Goal: Obtain resource: Obtain resource

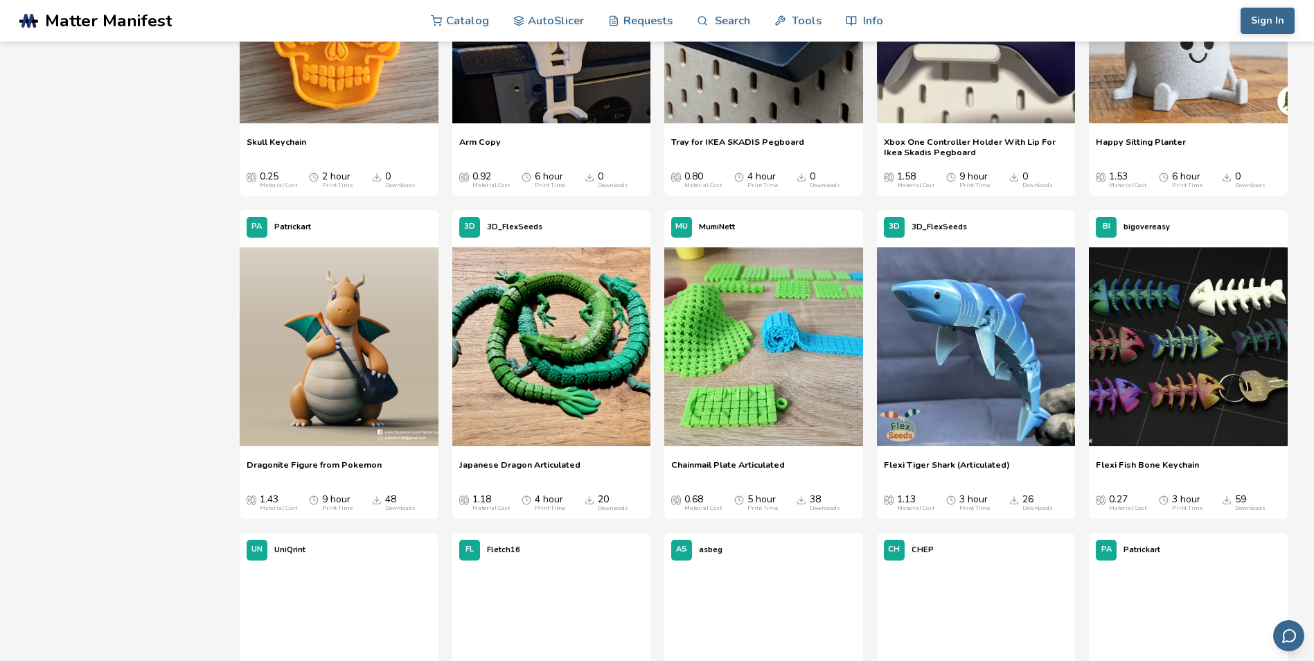
scroll to position [2349, 0]
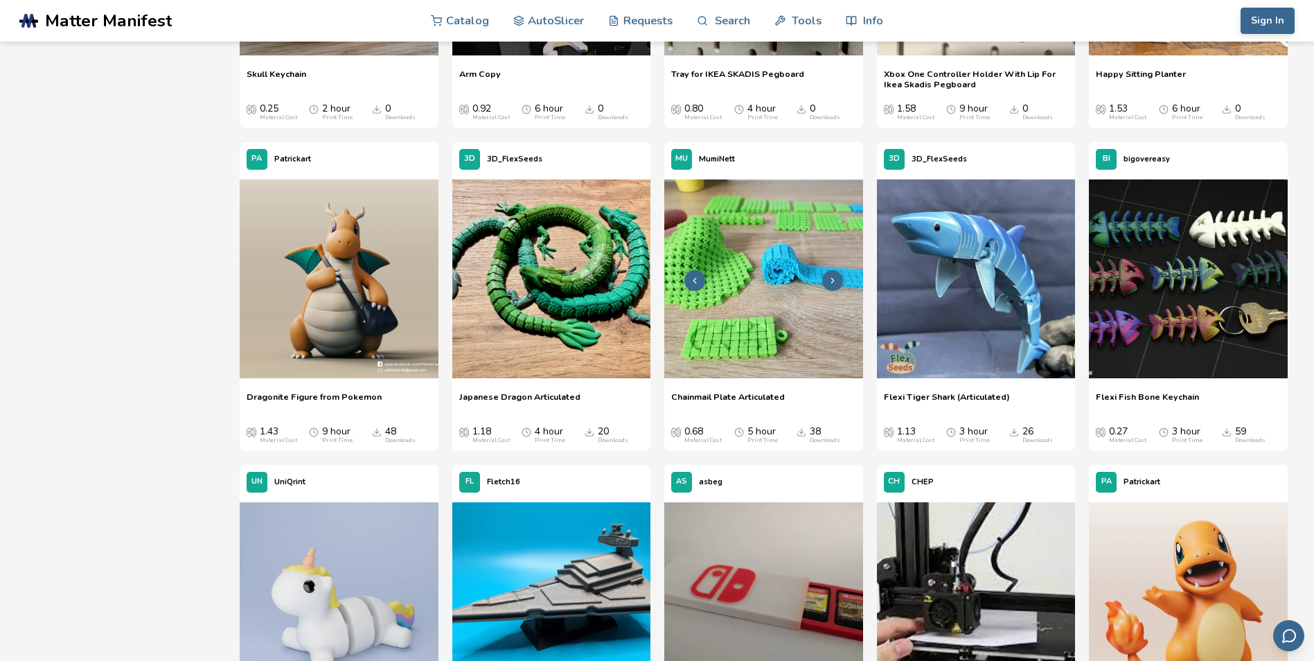
click at [756, 338] on img at bounding box center [763, 278] width 199 height 199
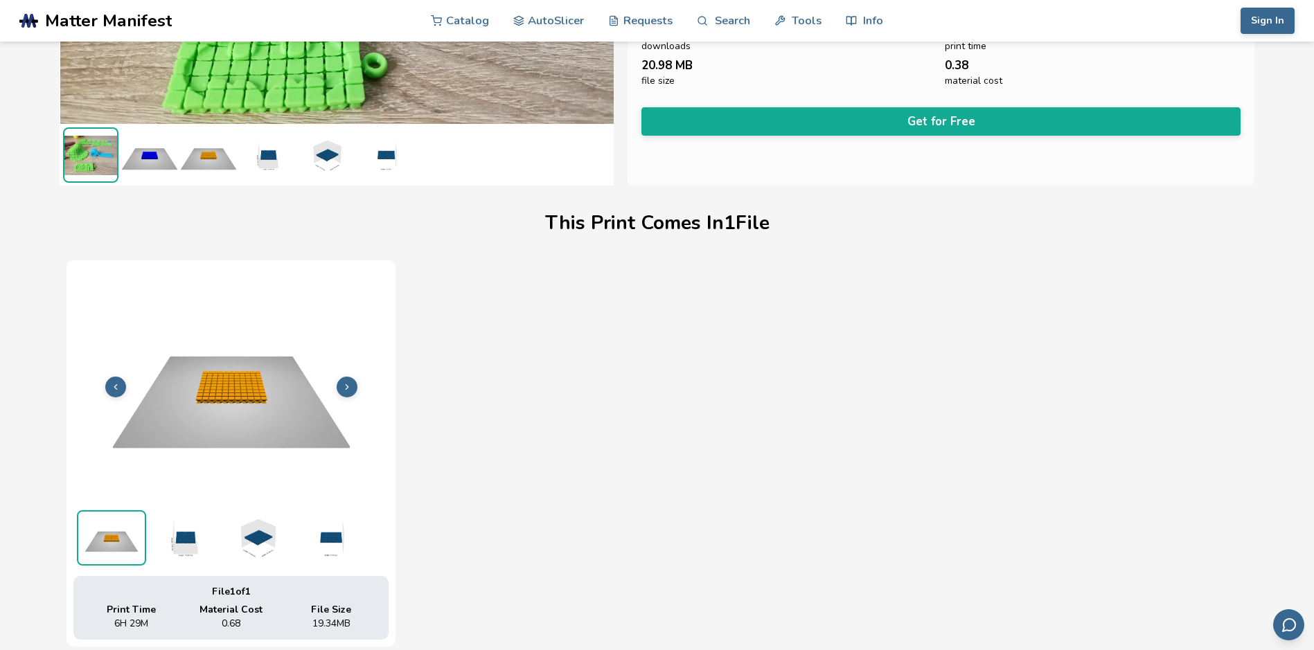
scroll to position [554, 0]
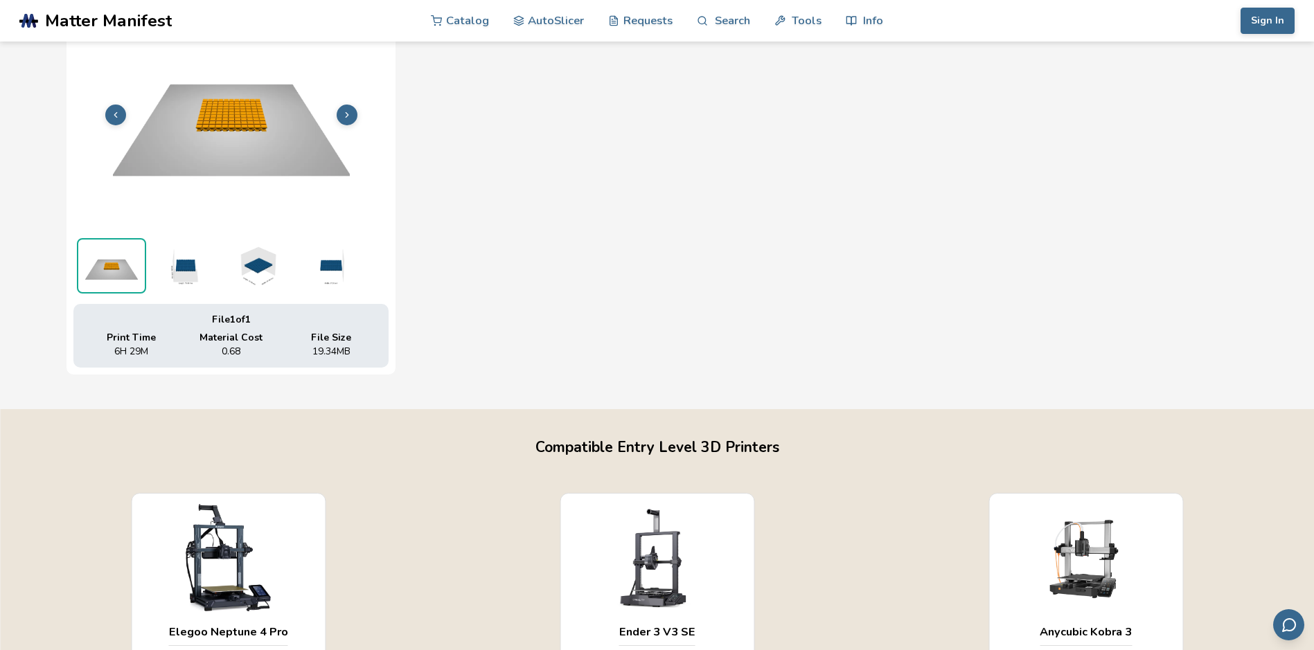
click at [345, 112] on icon at bounding box center [347, 115] width 10 height 10
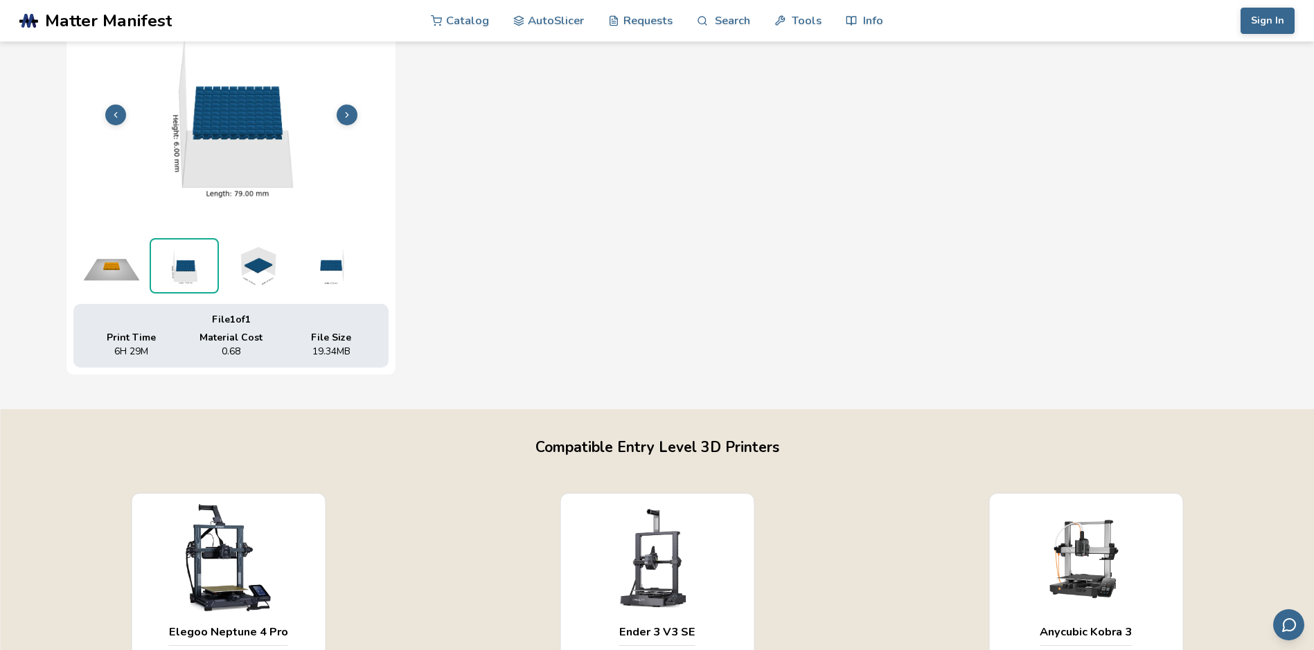
click at [345, 112] on icon at bounding box center [347, 115] width 10 height 10
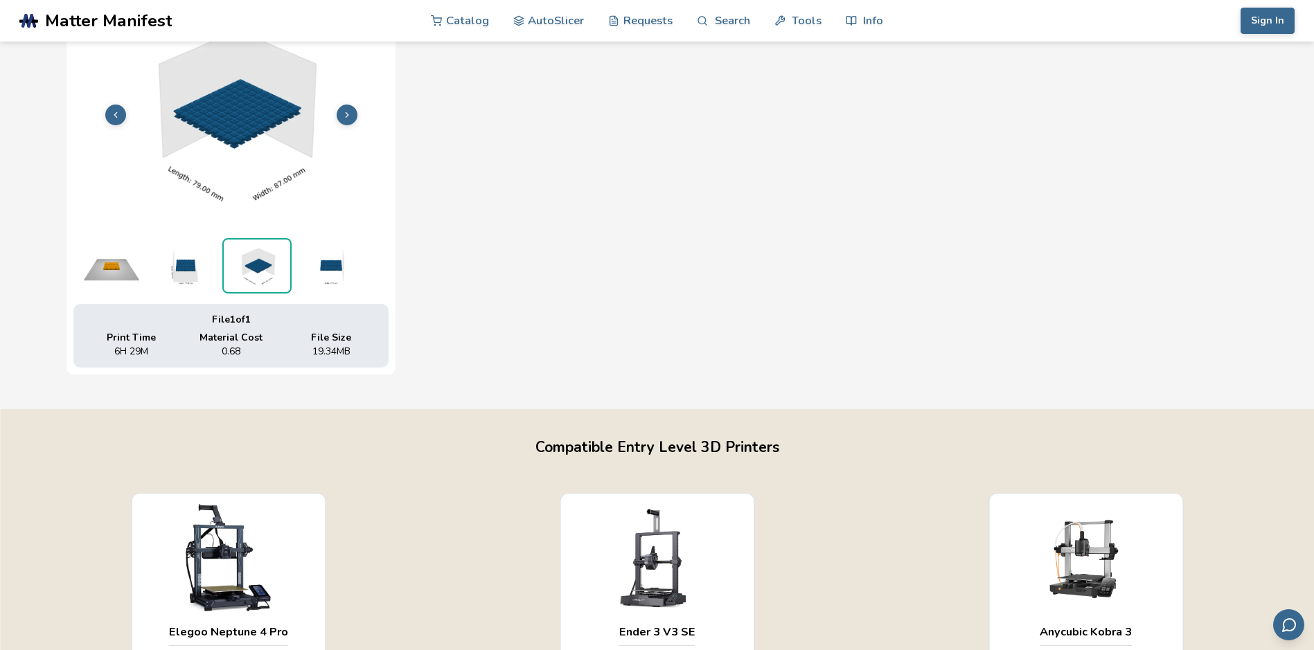
click at [345, 112] on icon at bounding box center [347, 115] width 10 height 10
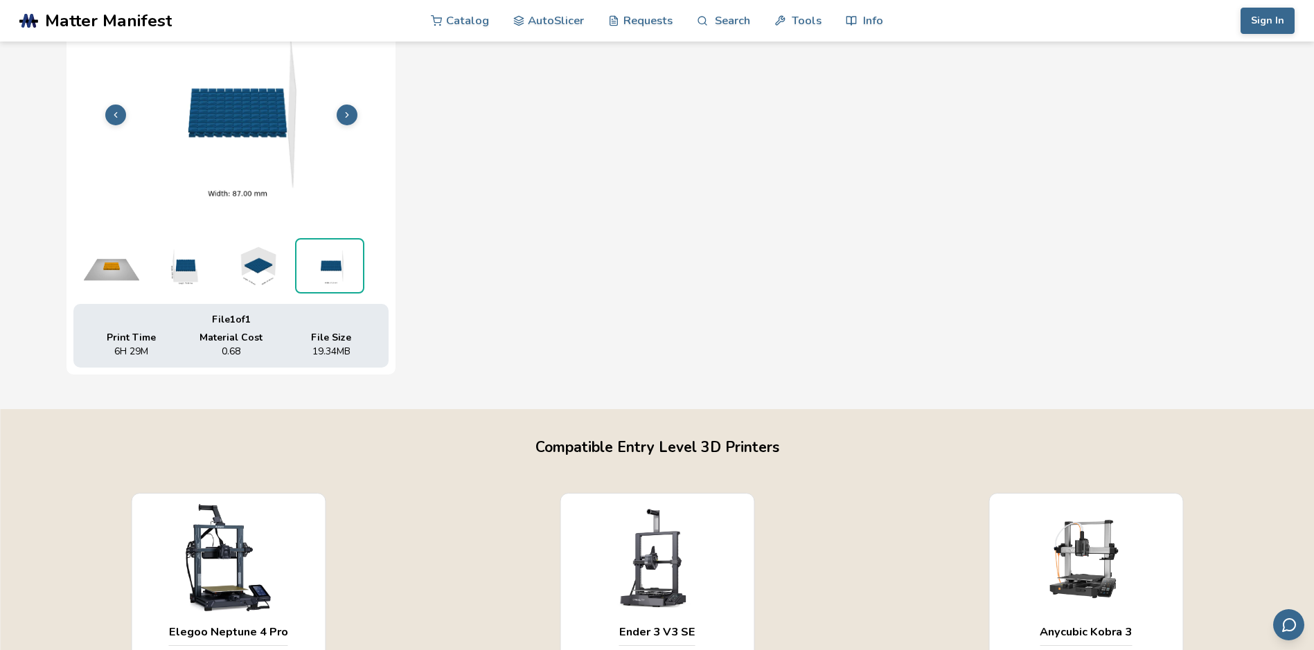
click at [345, 112] on icon at bounding box center [347, 115] width 10 height 10
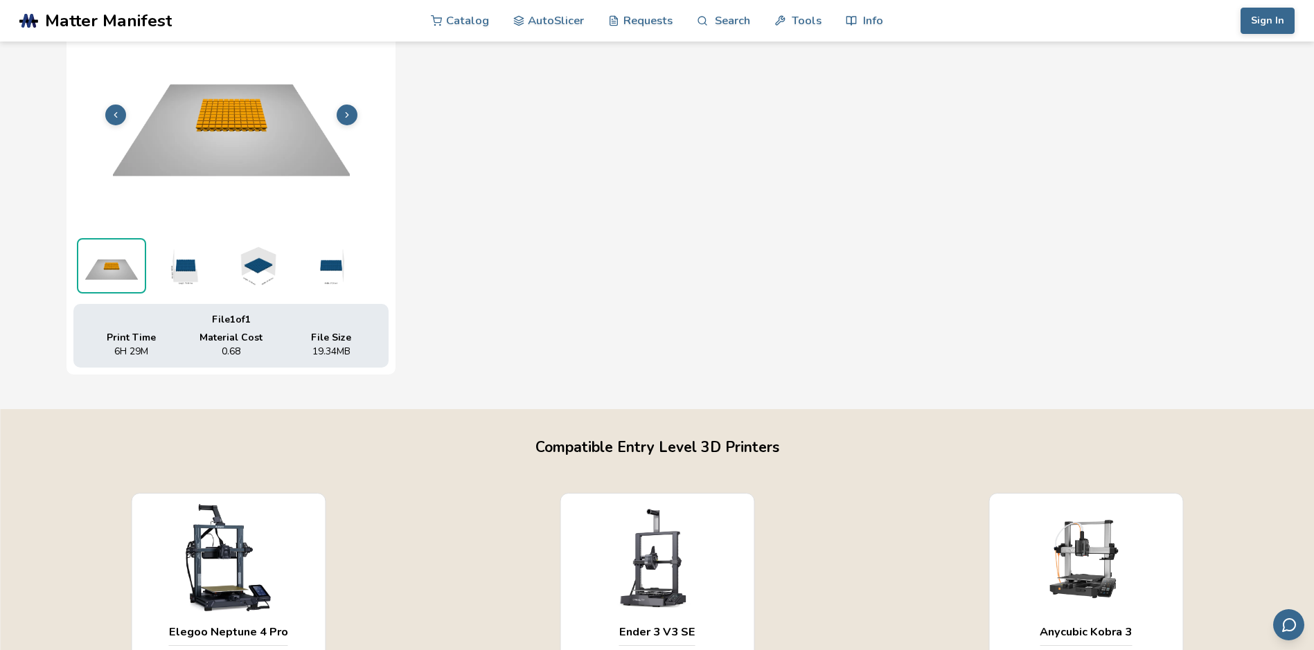
click at [345, 112] on icon at bounding box center [347, 115] width 10 height 10
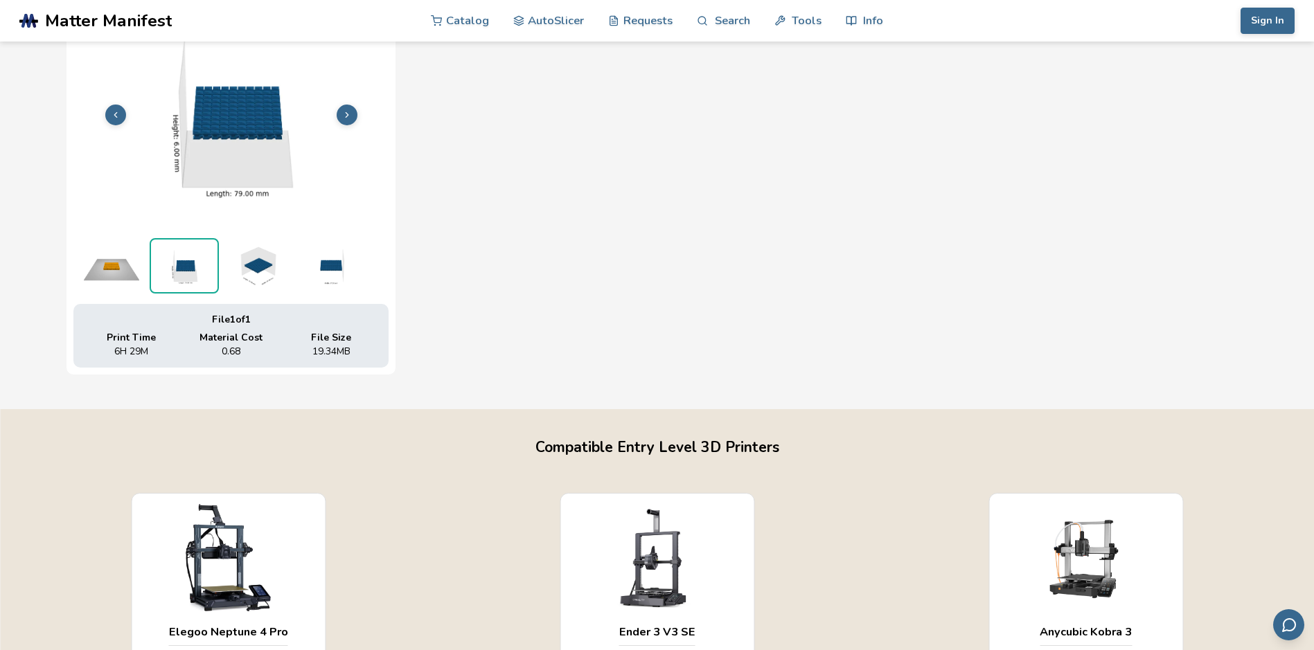
click at [345, 112] on icon at bounding box center [347, 115] width 10 height 10
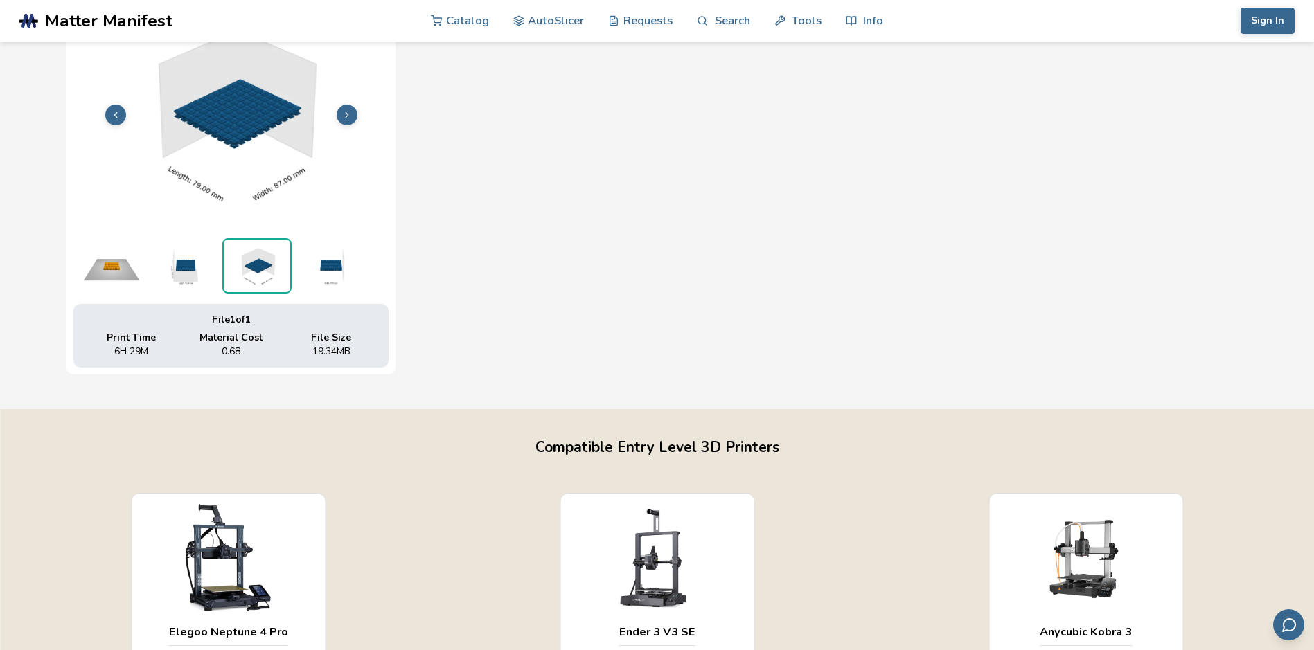
click at [345, 112] on icon at bounding box center [347, 115] width 10 height 10
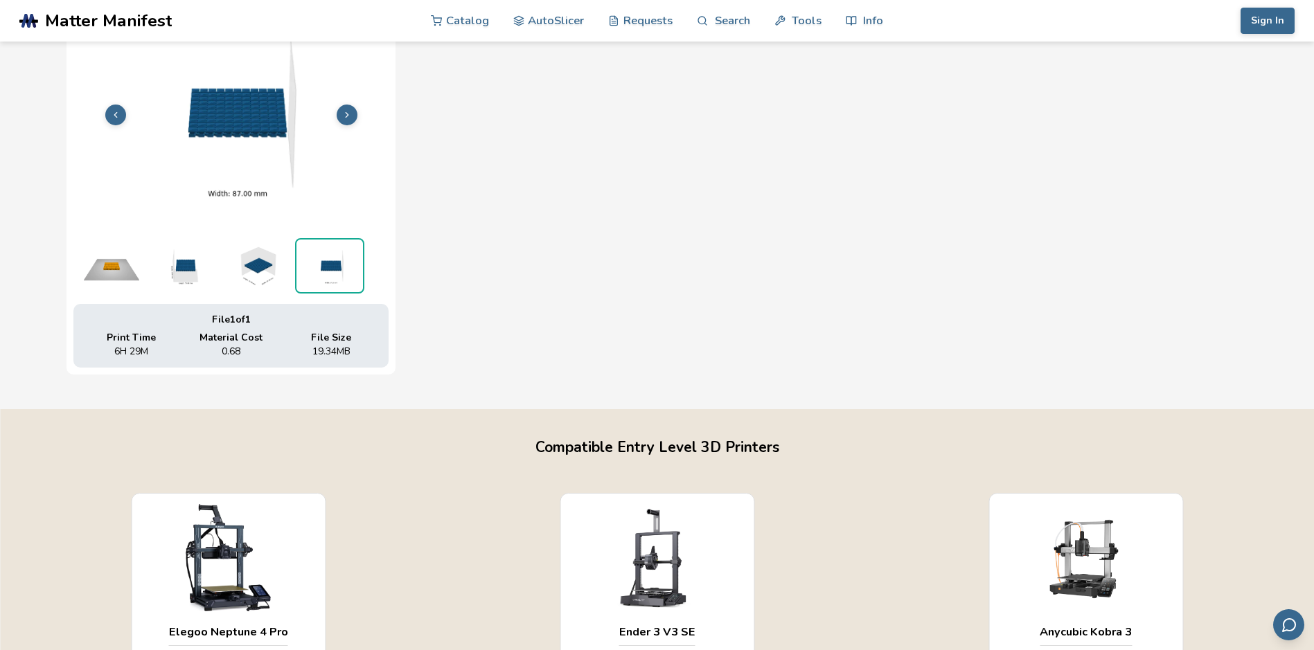
click at [345, 112] on icon at bounding box center [347, 115] width 10 height 10
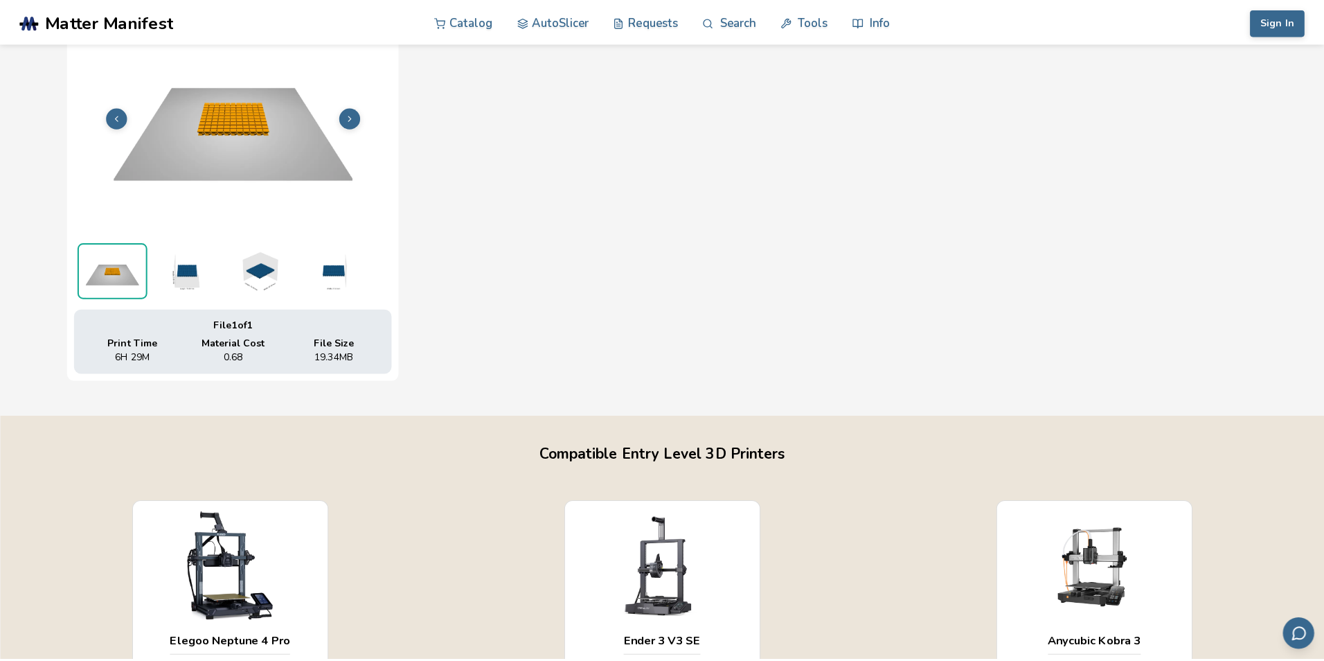
scroll to position [0, 0]
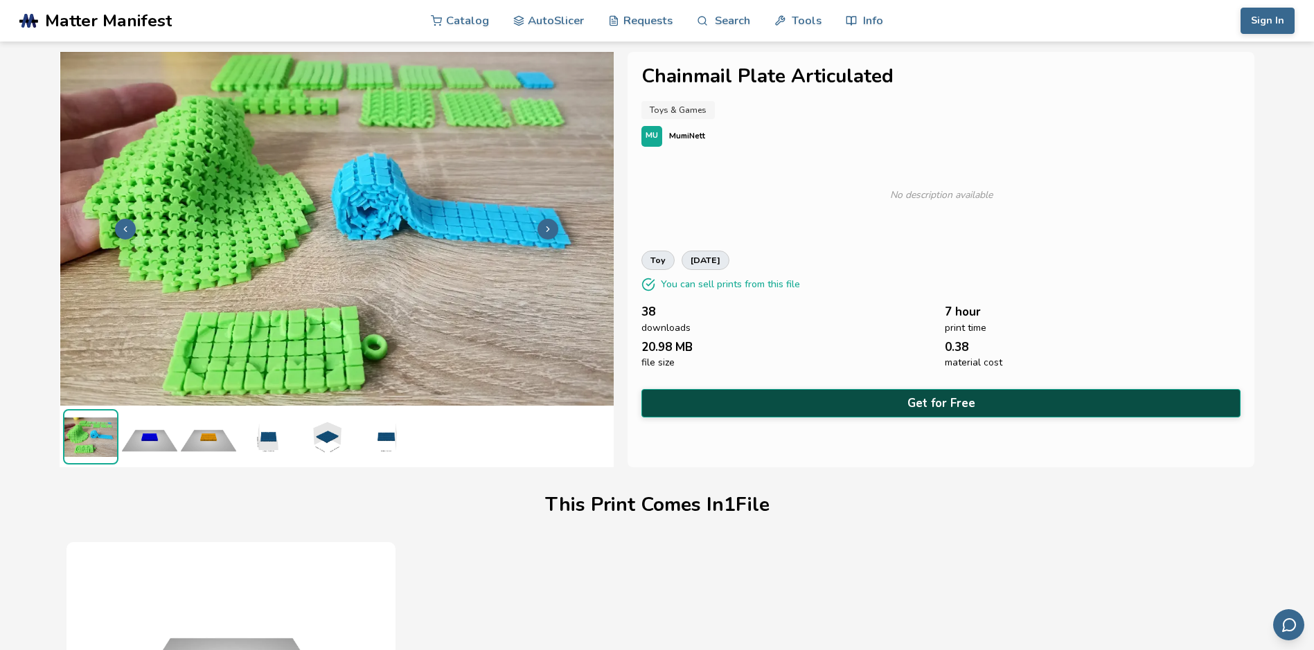
click at [951, 402] on button "Get for Free" at bounding box center [940, 403] width 598 height 28
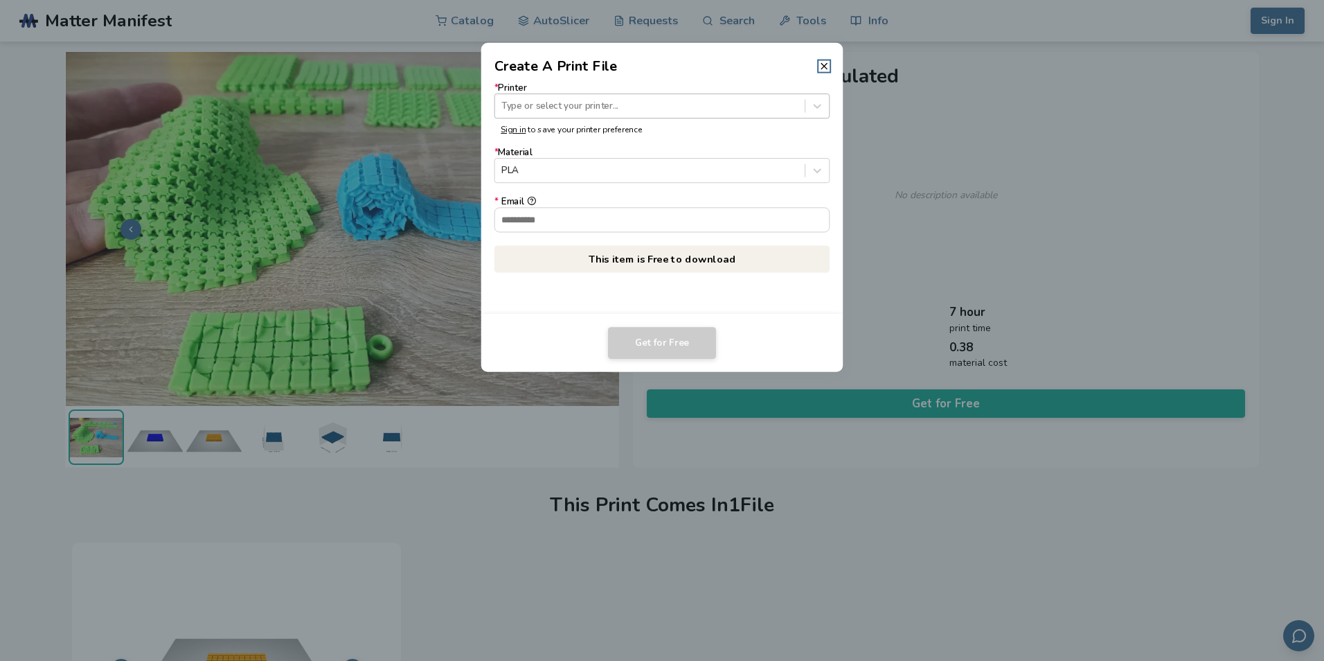
click at [681, 114] on div "Type or select your printer..." at bounding box center [650, 106] width 310 height 19
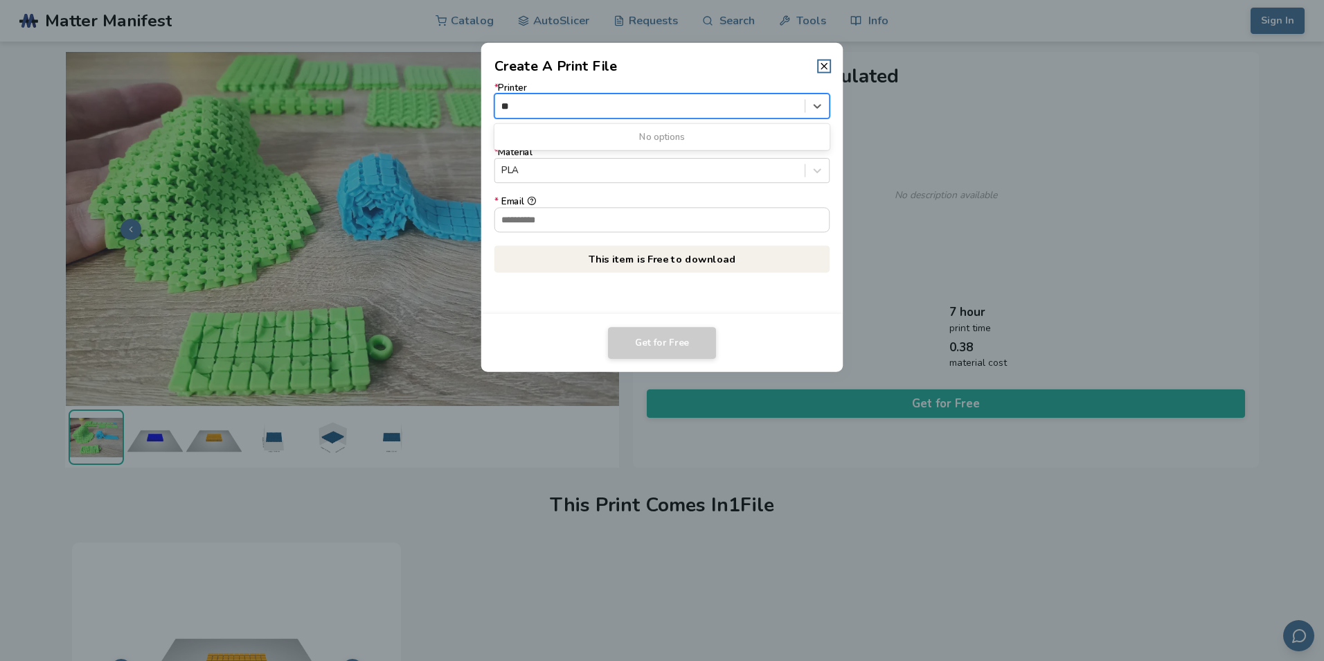
type input "*"
type input "********"
click at [832, 107] on div "* Printer 0 results available for search term kingroon. Use Up and Down to choo…" at bounding box center [662, 195] width 362 height 238
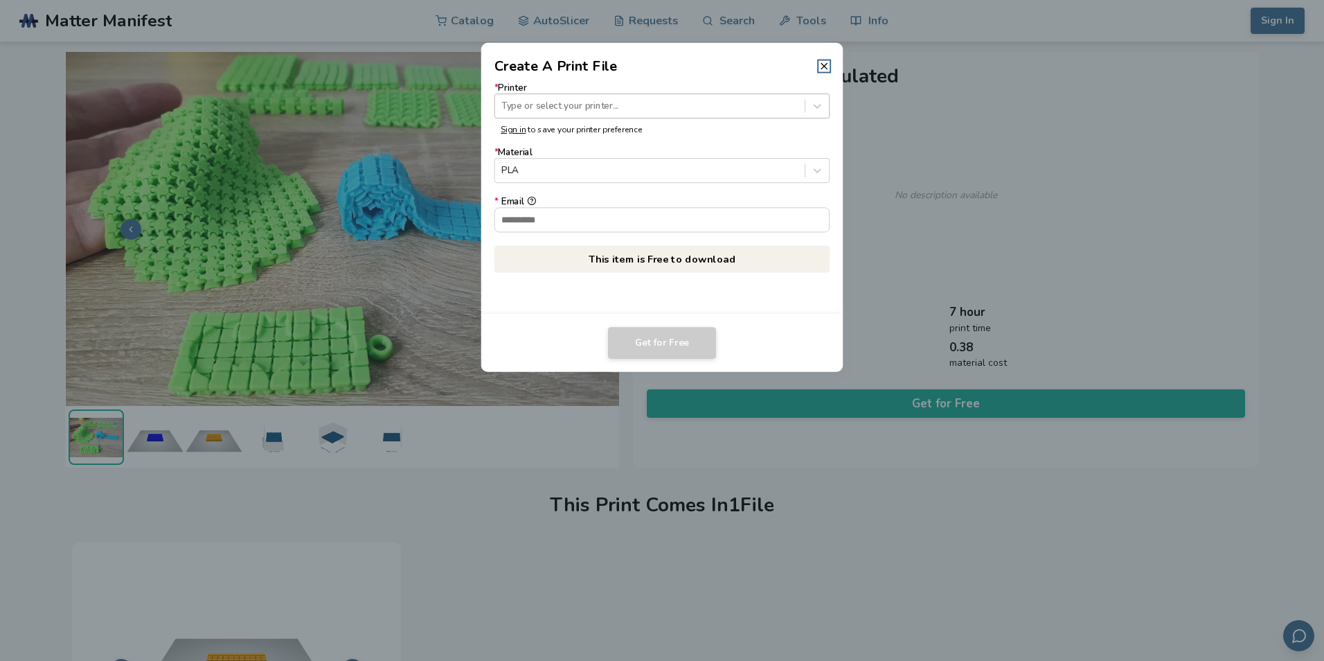
click at [560, 99] on div at bounding box center [649, 105] width 296 height 13
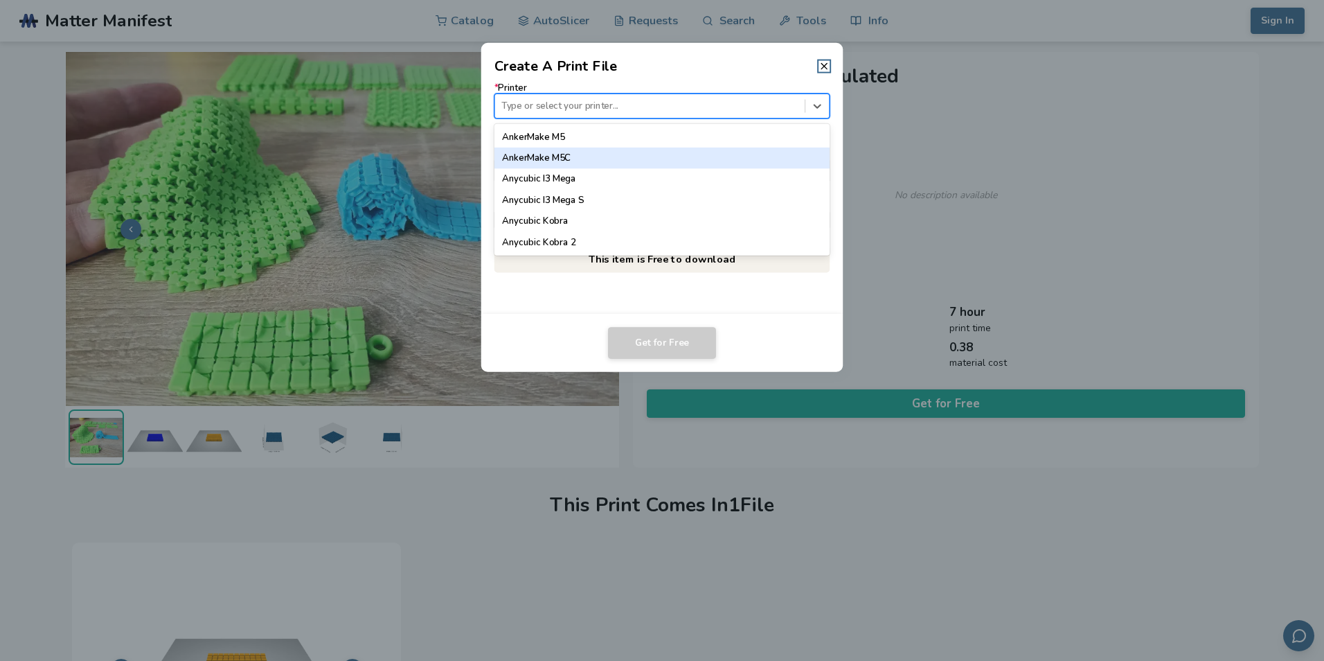
click at [722, 69] on header "Create A Print File" at bounding box center [662, 59] width 362 height 33
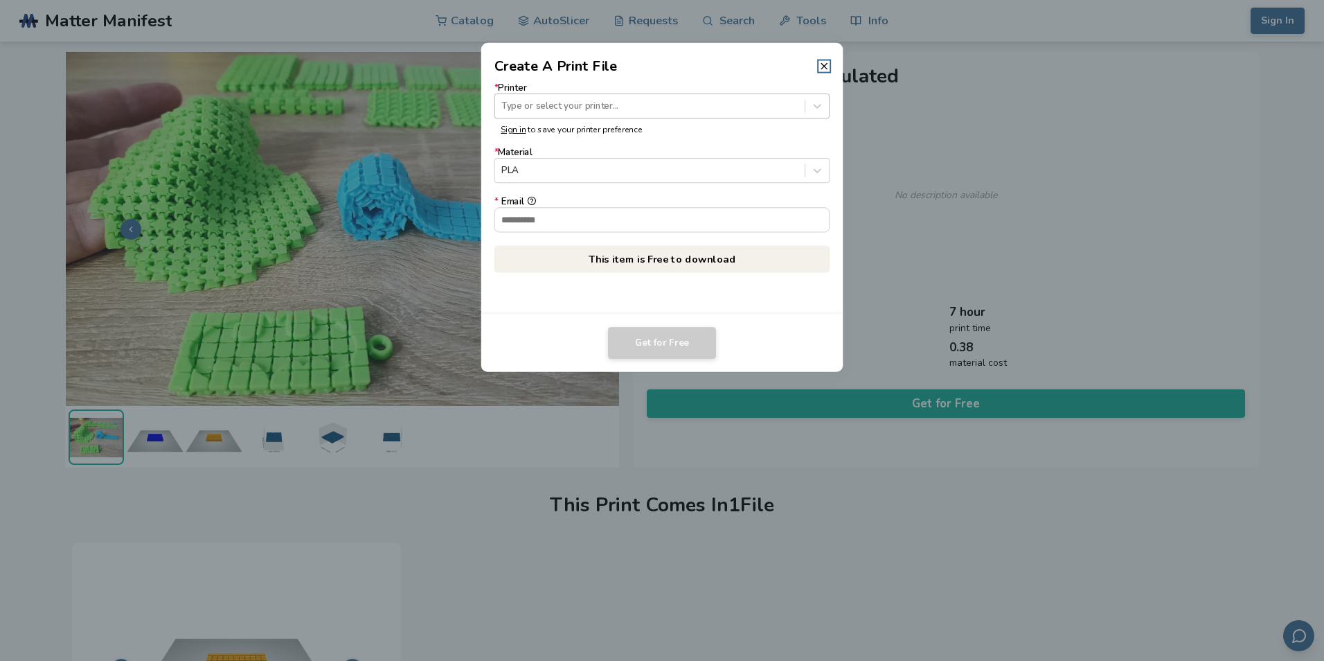
click at [560, 99] on div at bounding box center [649, 105] width 296 height 13
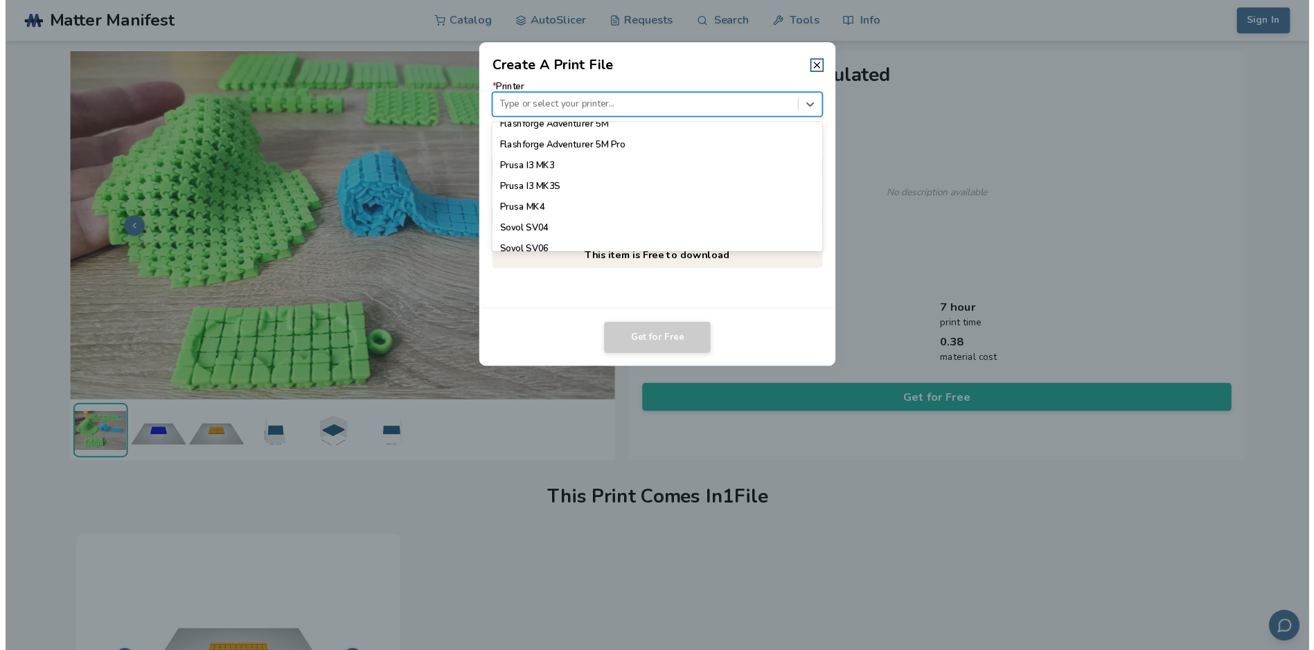
scroll to position [1290, 0]
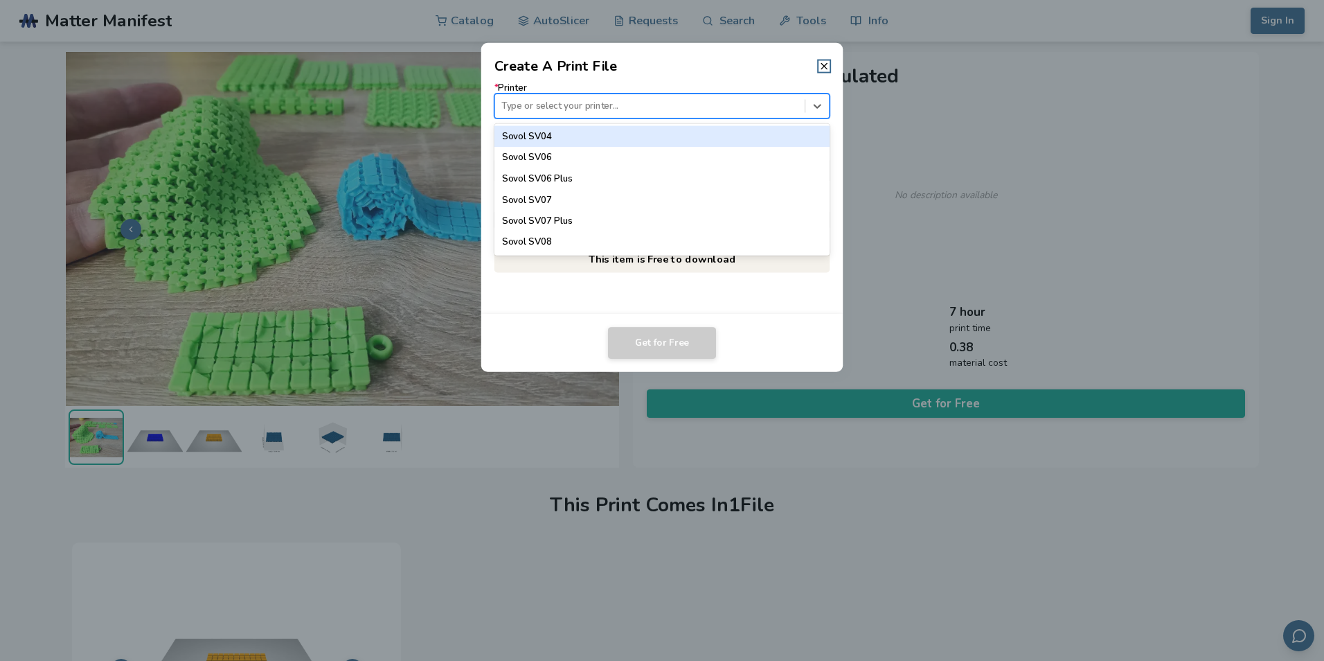
click at [833, 66] on header "Create A Print File" at bounding box center [662, 59] width 362 height 33
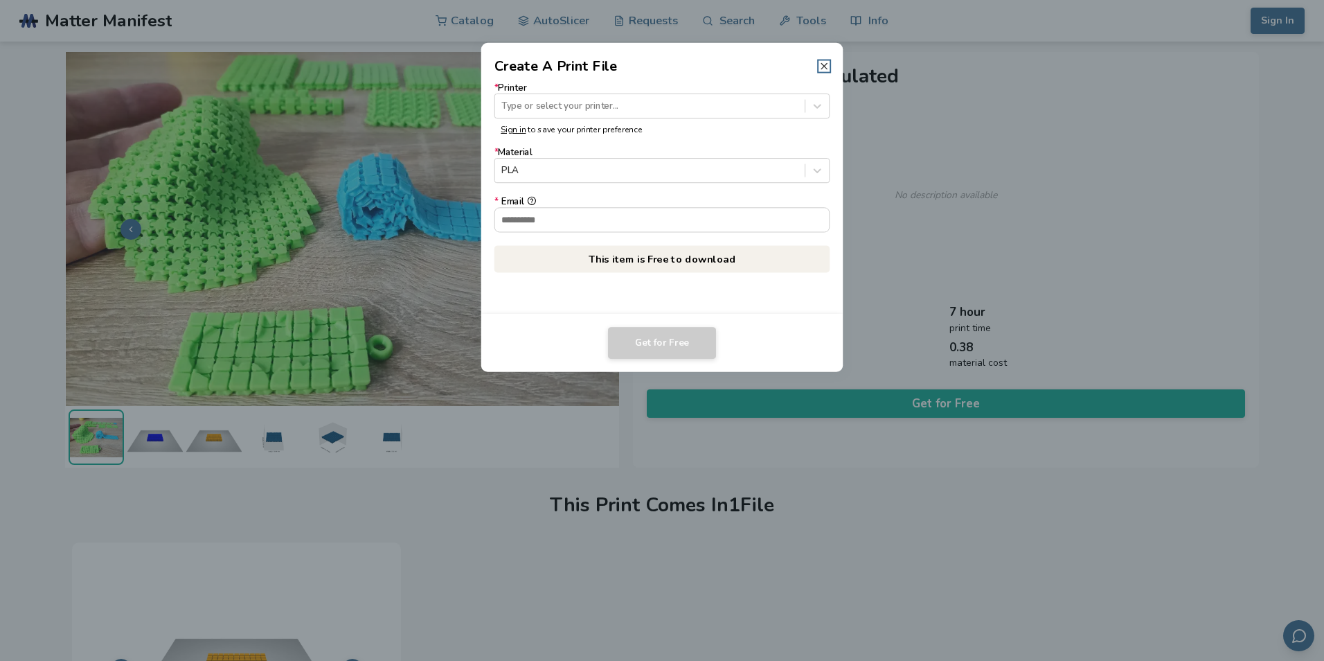
click at [821, 62] on icon at bounding box center [824, 66] width 11 height 11
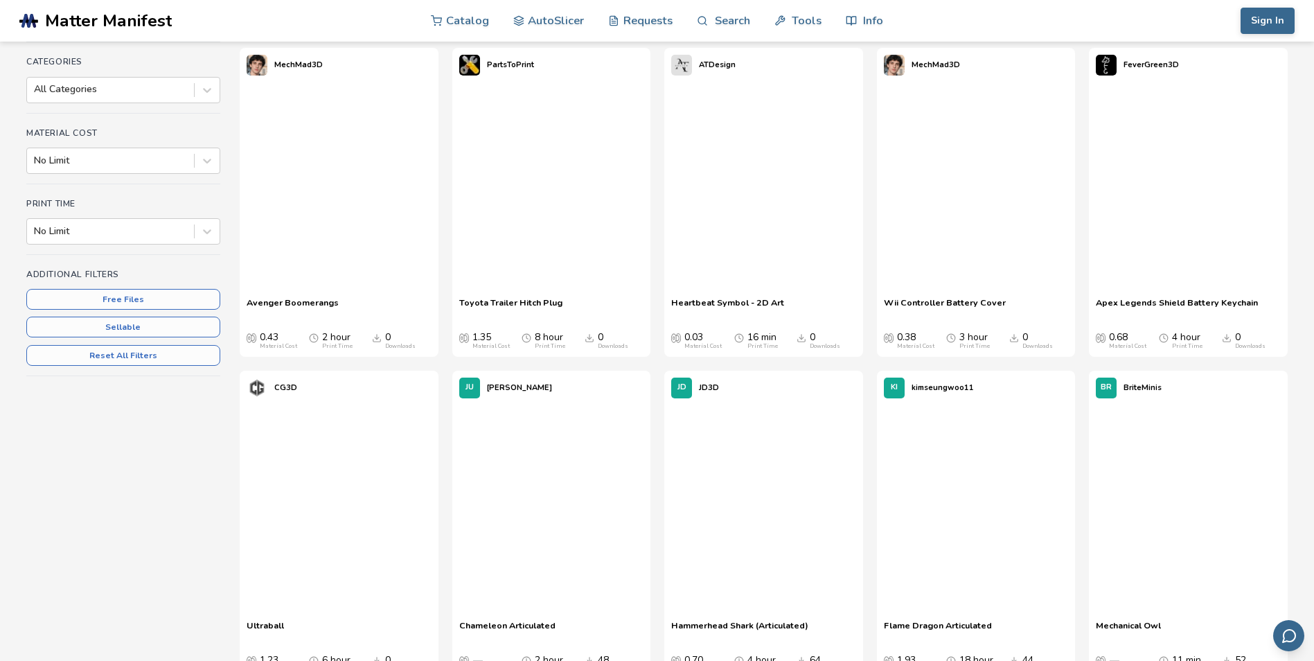
scroll to position [312, 0]
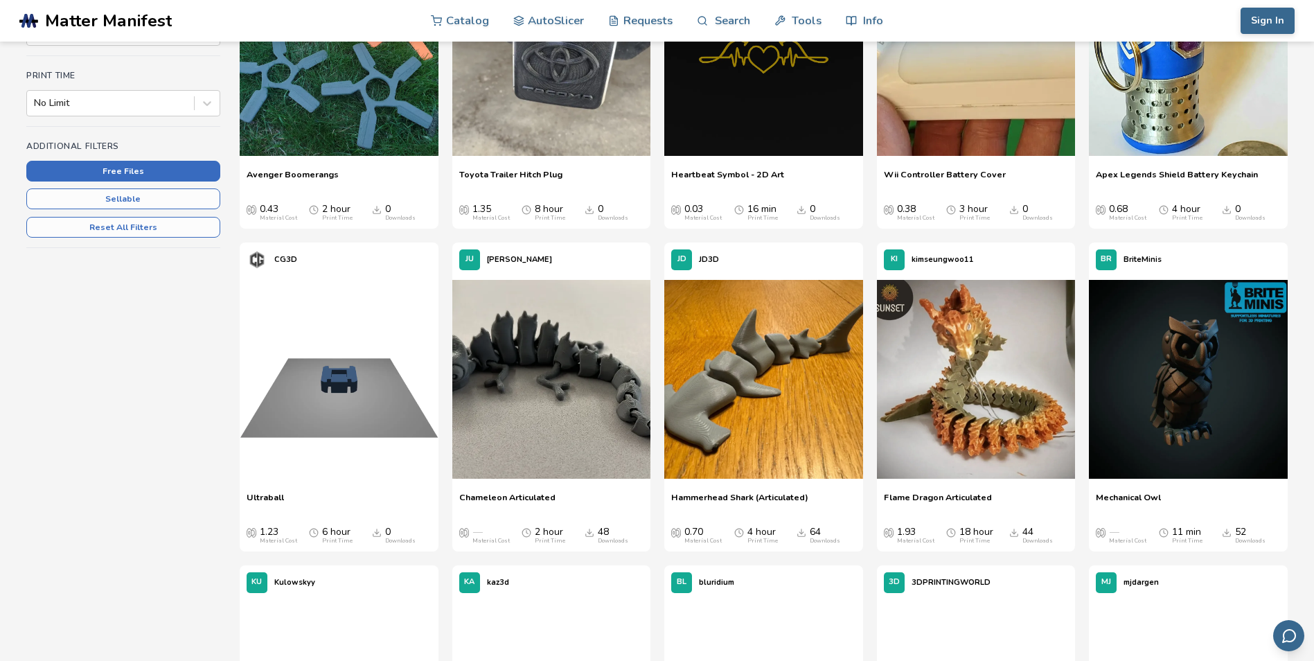
click at [75, 165] on button "Free Files" at bounding box center [123, 171] width 194 height 21
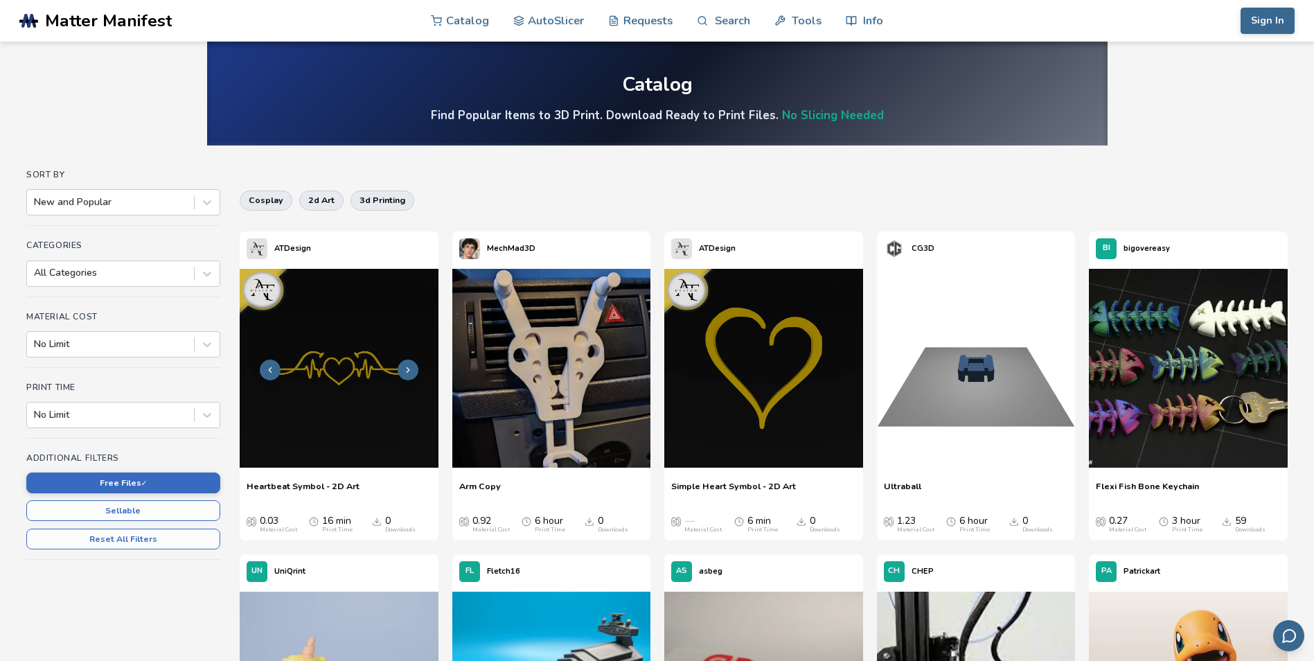
click at [335, 379] on img at bounding box center [339, 368] width 199 height 199
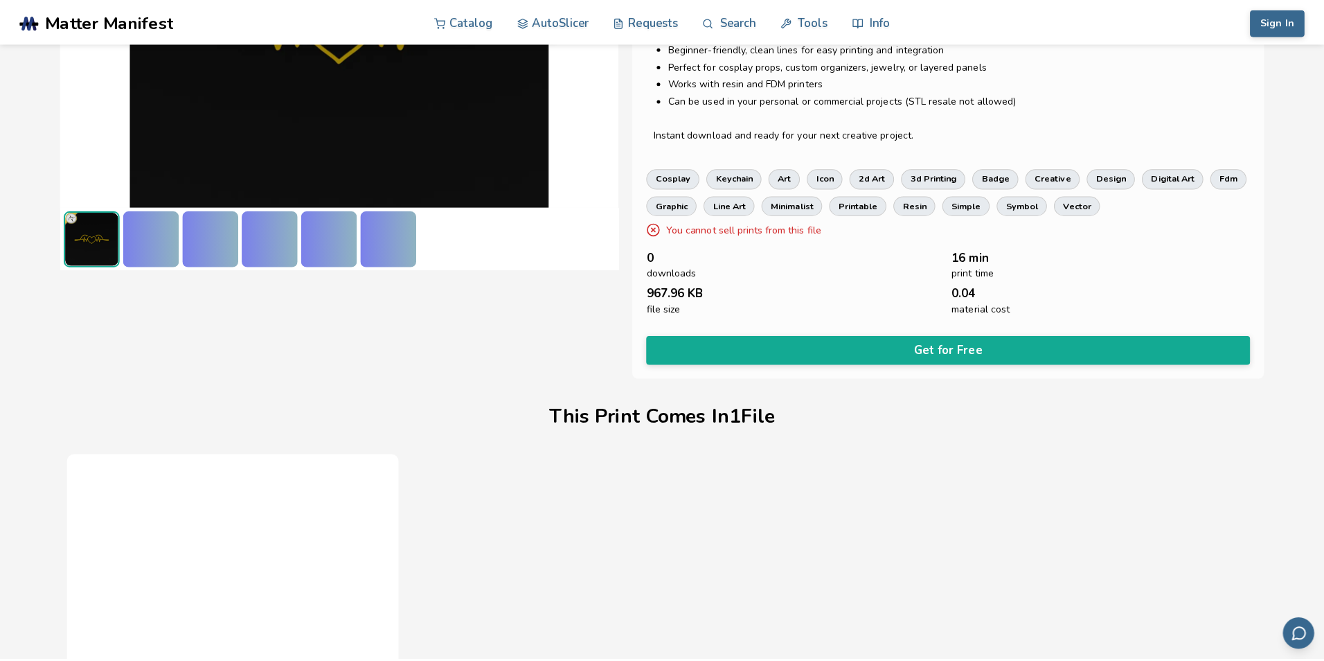
scroll to position [266, 0]
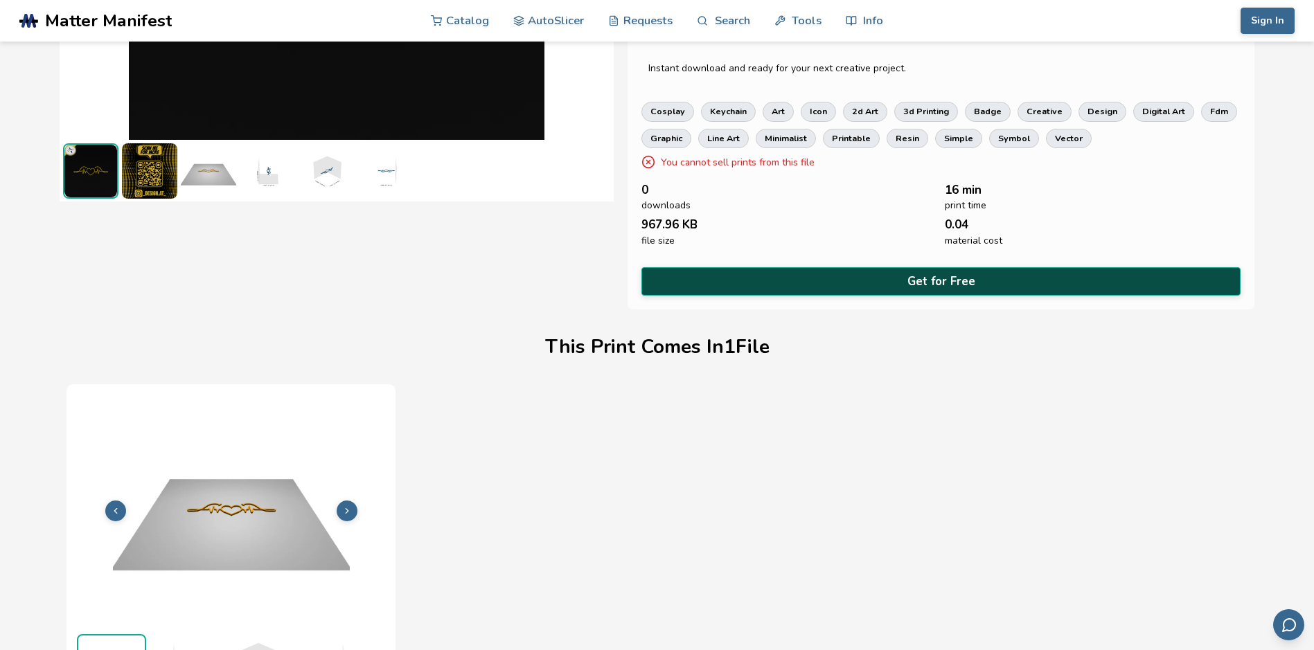
click at [972, 278] on button "Get for Free" at bounding box center [940, 281] width 598 height 28
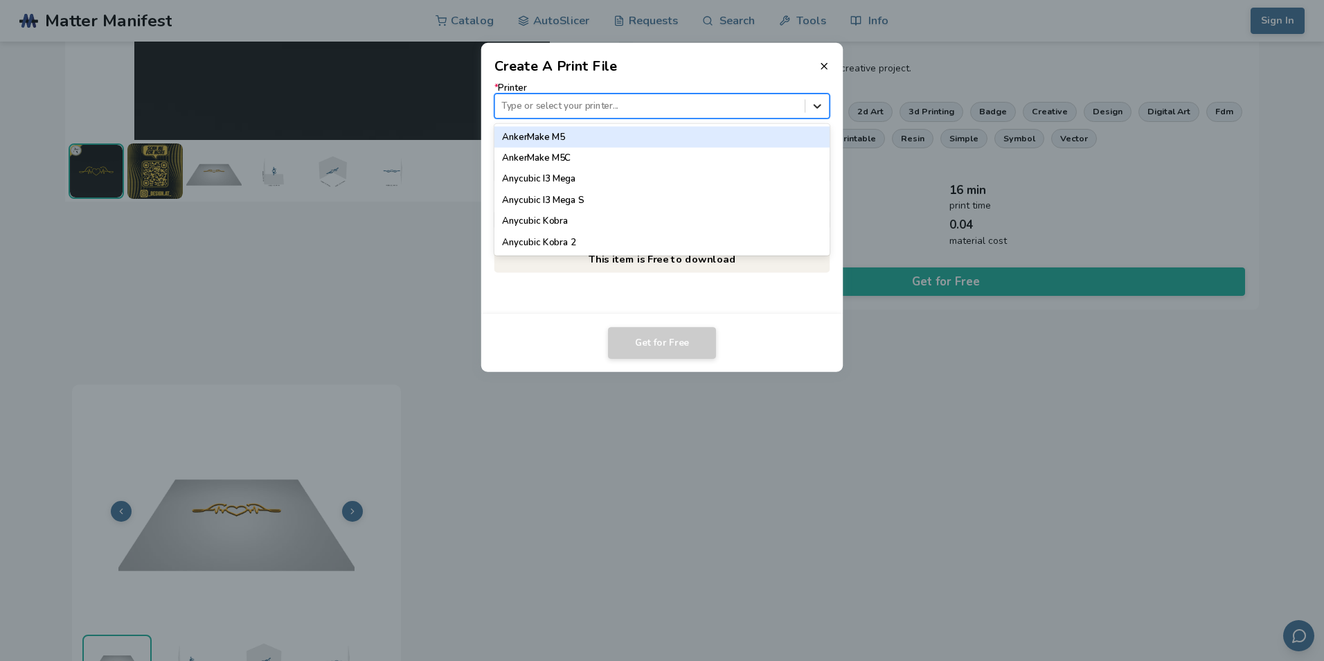
click at [822, 103] on icon at bounding box center [817, 105] width 13 height 13
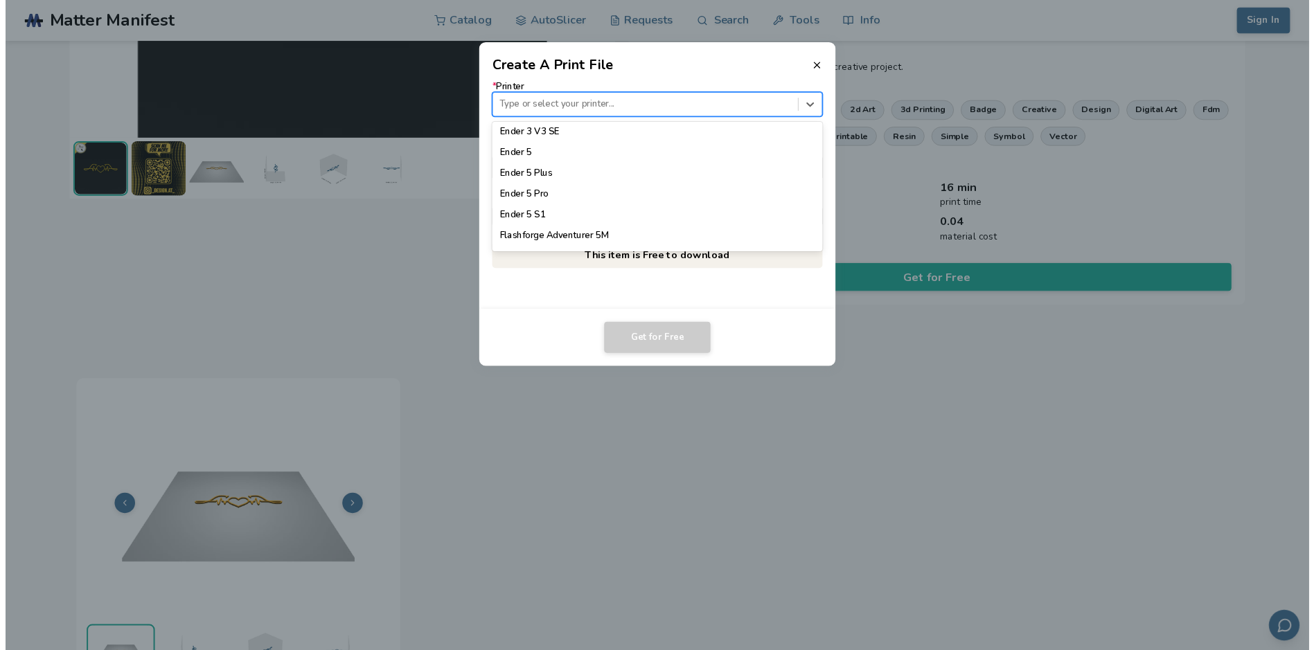
scroll to position [1238, 0]
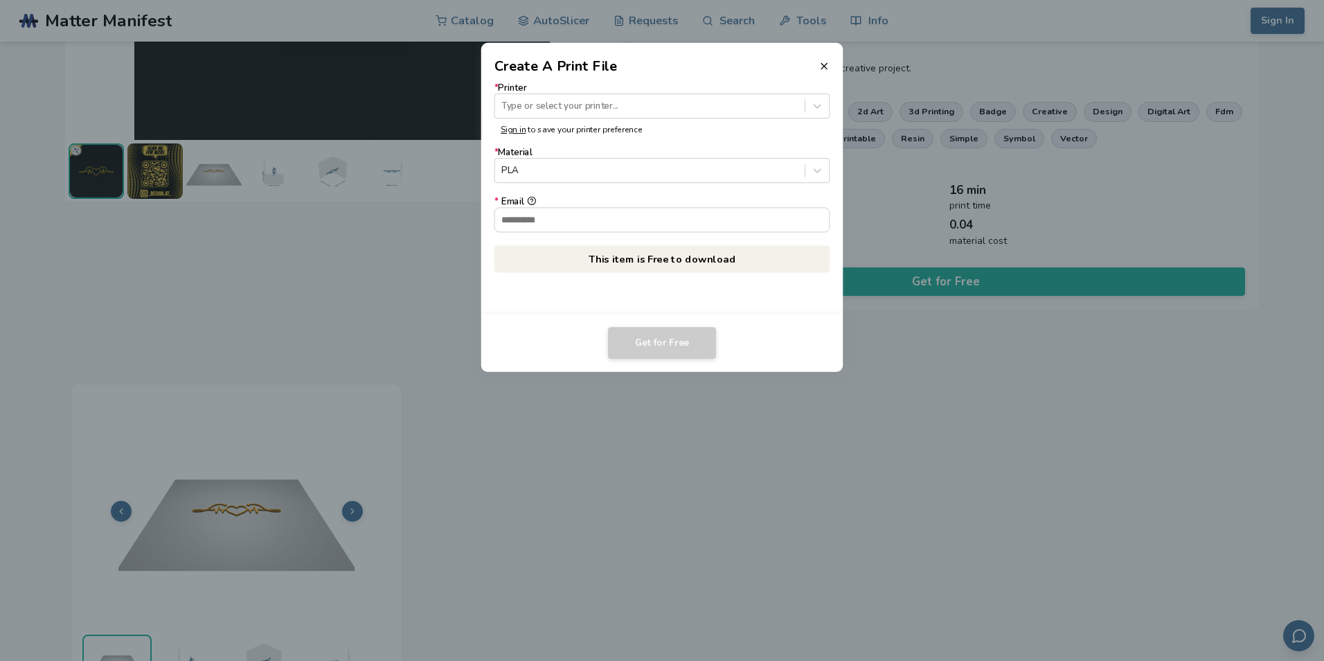
click at [1101, 32] on dialog "Create A Print File * Printer Type or select your printer... Sign in to save yo…" at bounding box center [662, 330] width 1258 height 627
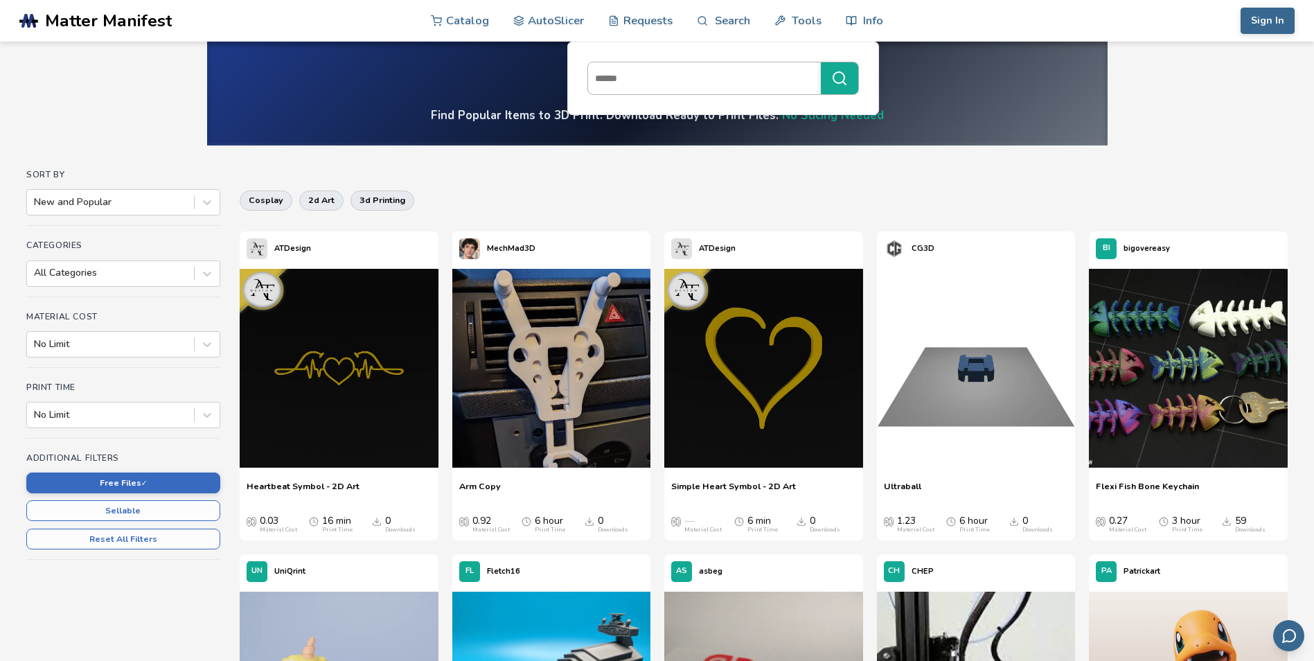
click at [724, 79] on input at bounding box center [701, 78] width 226 height 25
type input "********"
click at [821, 62] on button "********" at bounding box center [839, 78] width 37 height 32
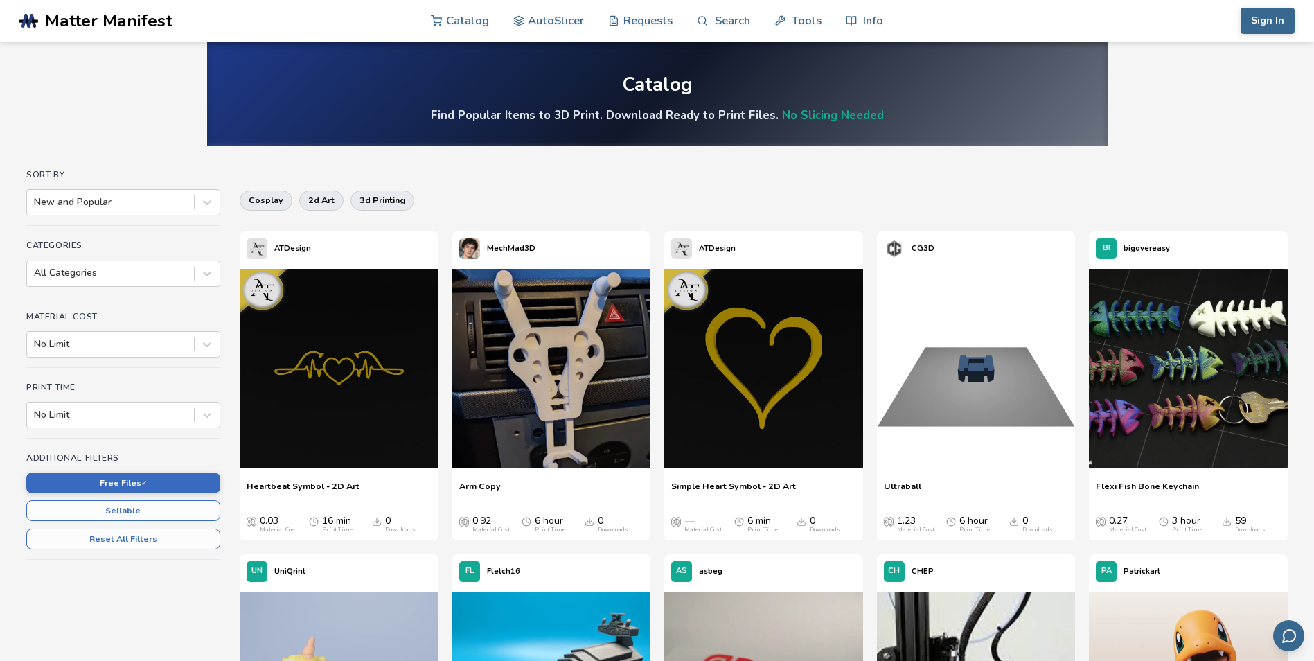
scroll to position [184, 0]
